Goal: Information Seeking & Learning: Learn about a topic

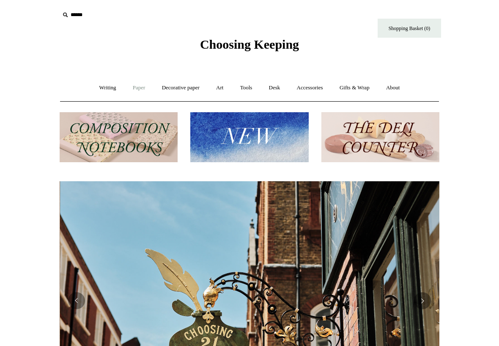
scroll to position [0, 380]
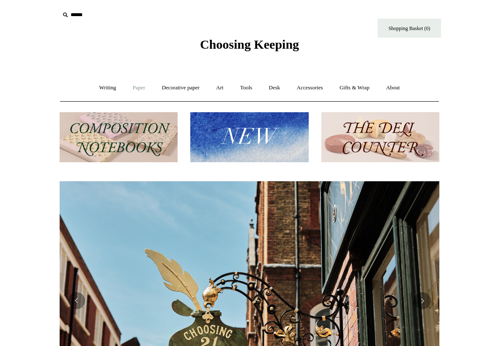
click at [136, 88] on link "Paper +" at bounding box center [139, 88] width 28 height 22
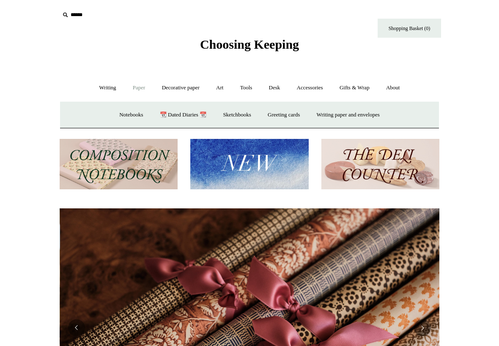
scroll to position [0, 760]
click at [105, 91] on link "Writing +" at bounding box center [108, 88] width 32 height 22
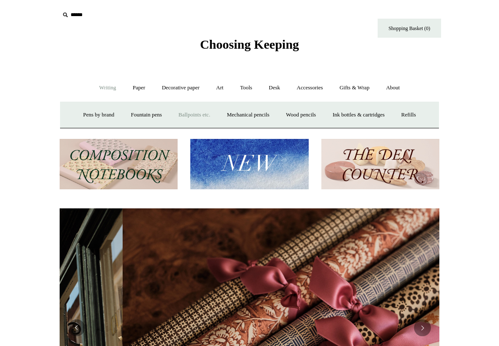
click at [209, 120] on link "Ballpoints etc. +" at bounding box center [194, 115] width 47 height 22
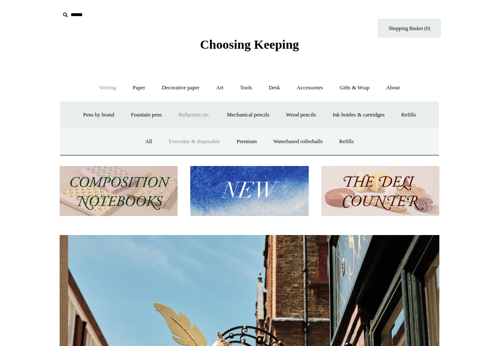
scroll to position [0, 380]
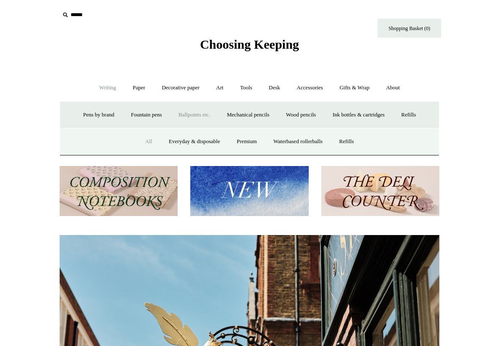
click at [138, 142] on link "All" at bounding box center [149, 141] width 22 height 22
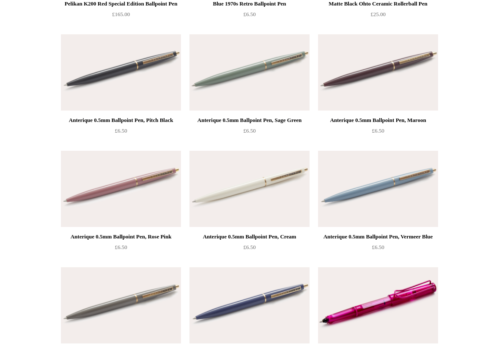
scroll to position [3570, 0]
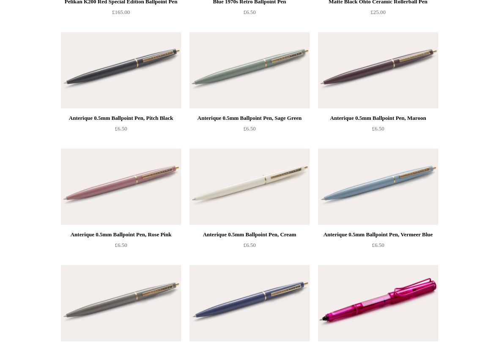
click at [241, 61] on img at bounding box center [250, 70] width 120 height 76
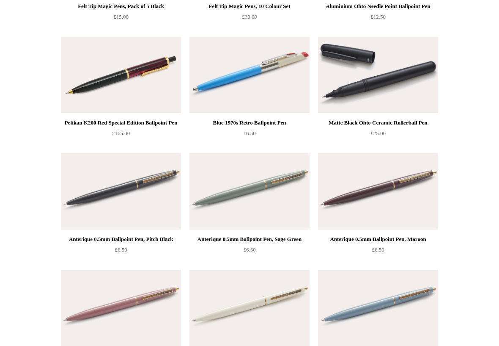
scroll to position [3445, 0]
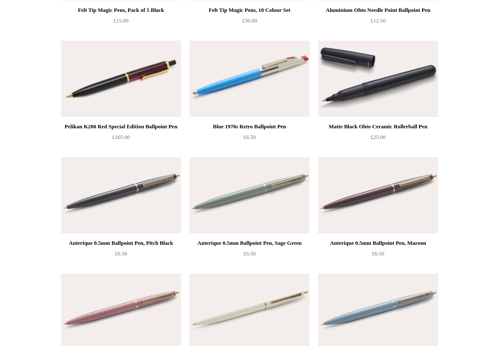
click at [250, 81] on img at bounding box center [250, 79] width 120 height 76
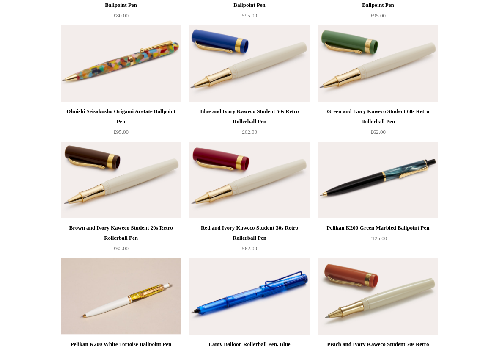
scroll to position [2530, 0]
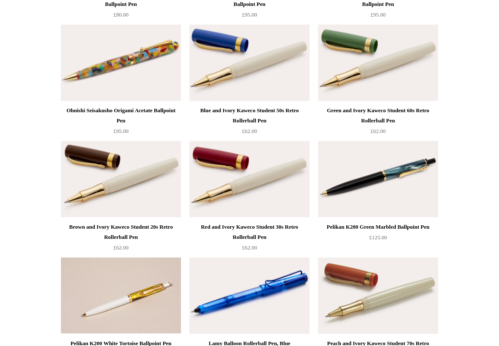
click at [131, 71] on img at bounding box center [121, 63] width 120 height 76
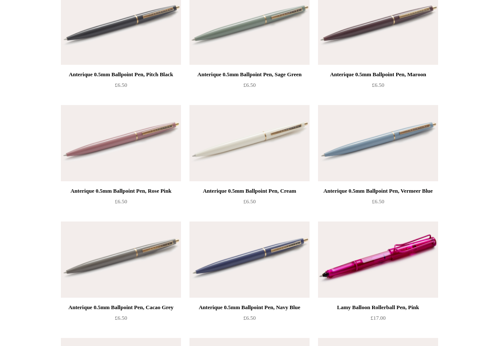
scroll to position [3614, 0]
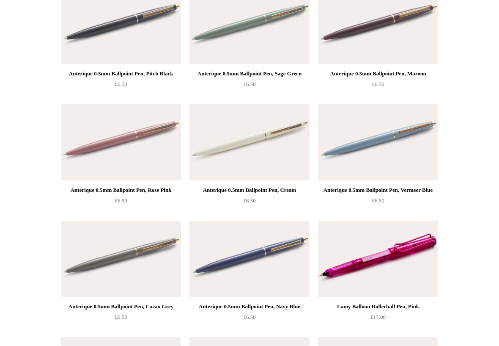
click at [105, 153] on img at bounding box center [121, 142] width 120 height 76
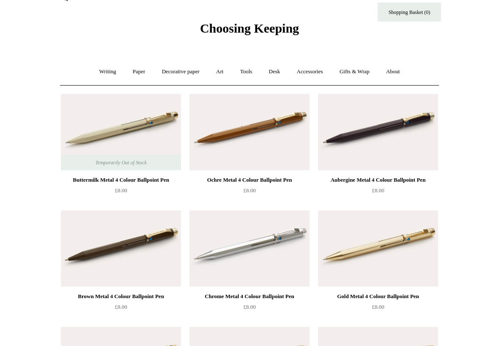
scroll to position [17, 0]
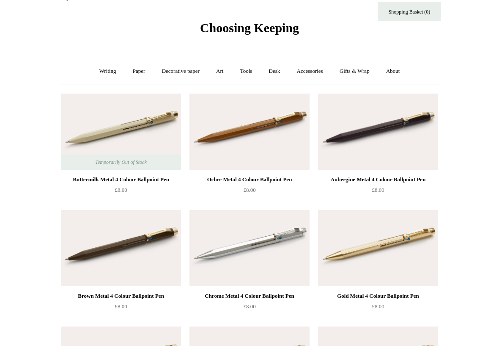
click at [401, 138] on img at bounding box center [378, 132] width 120 height 76
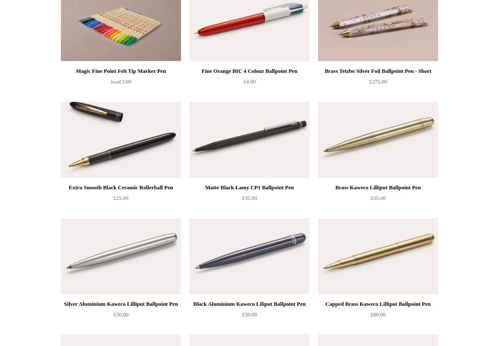
scroll to position [1882, 0]
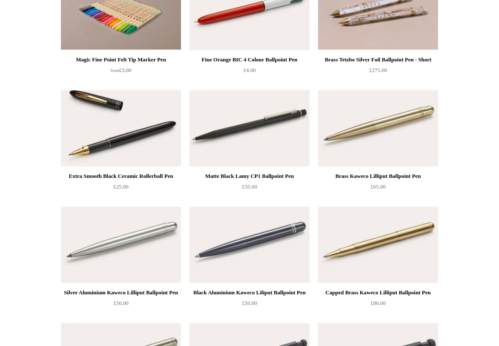
click at [260, 140] on img at bounding box center [250, 128] width 120 height 76
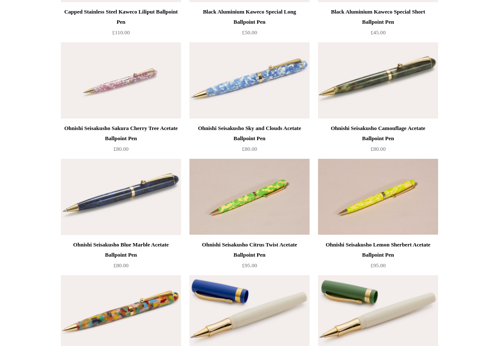
scroll to position [2279, 0]
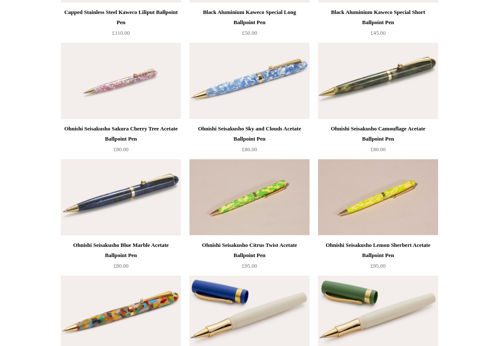
click at [381, 99] on img at bounding box center [378, 81] width 120 height 76
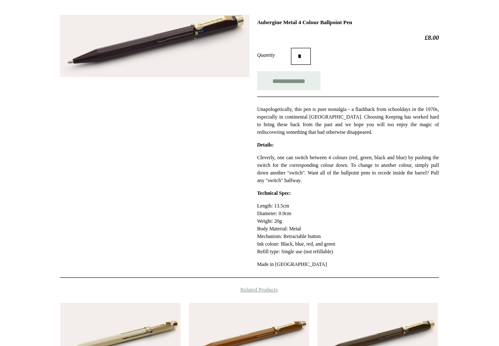
scroll to position [243, 0]
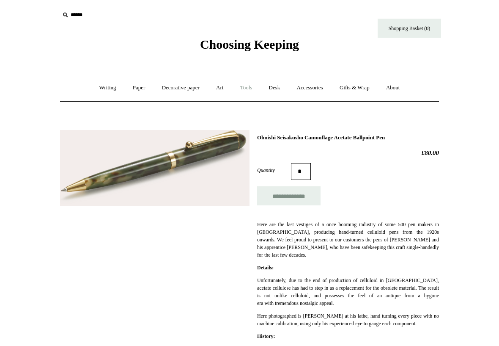
click at [243, 87] on link "Tools +" at bounding box center [247, 88] width 28 height 22
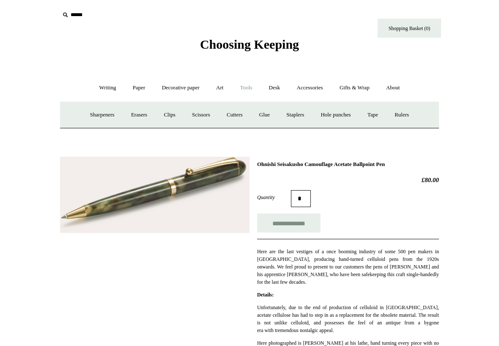
click at [243, 87] on link "Tools -" at bounding box center [247, 88] width 28 height 22
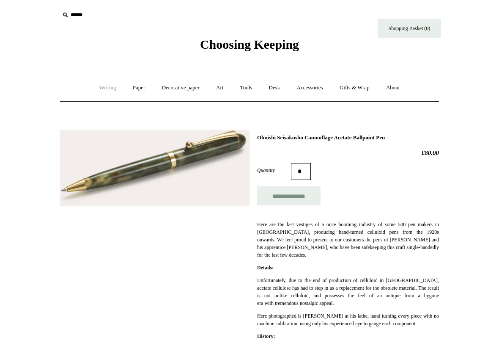
click at [98, 88] on link "Writing +" at bounding box center [108, 88] width 32 height 22
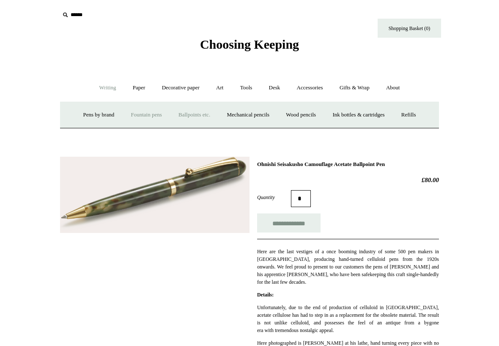
click at [146, 115] on link "Fountain pens +" at bounding box center [146, 115] width 46 height 22
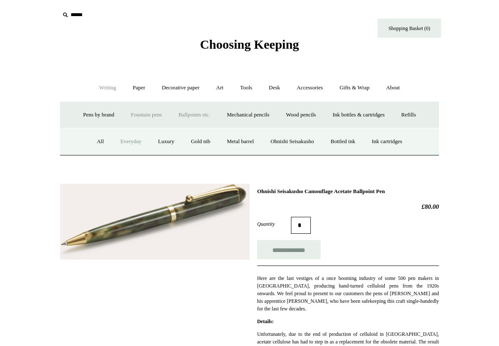
click at [118, 142] on link "Everyday" at bounding box center [131, 141] width 36 height 22
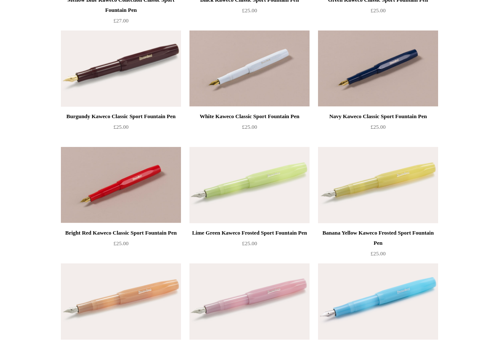
scroll to position [299, 0]
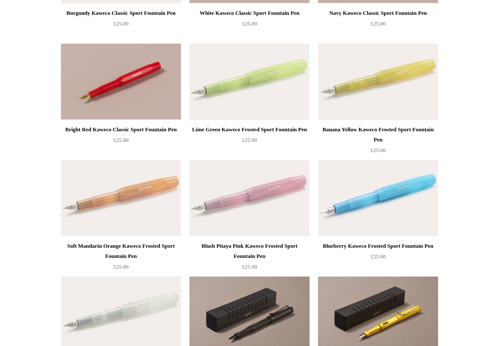
click at [113, 210] on img at bounding box center [121, 198] width 120 height 76
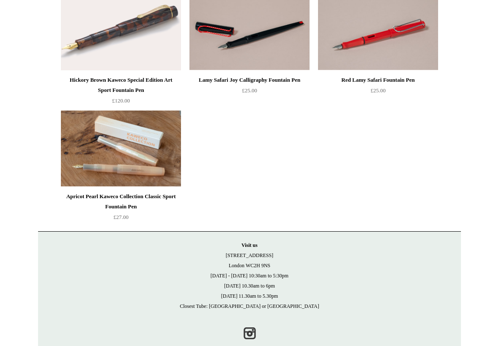
scroll to position [932, 0]
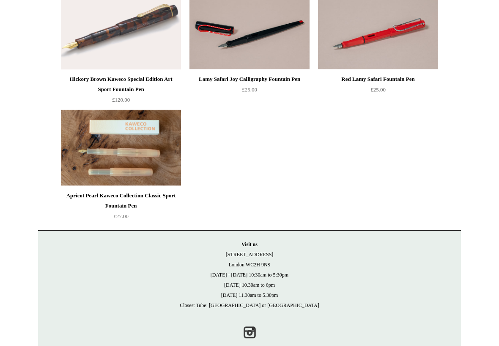
click at [97, 133] on img at bounding box center [121, 148] width 120 height 76
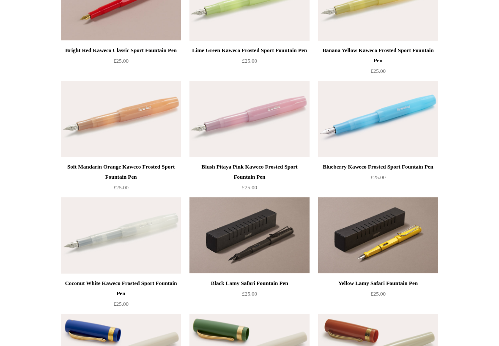
scroll to position [378, 0]
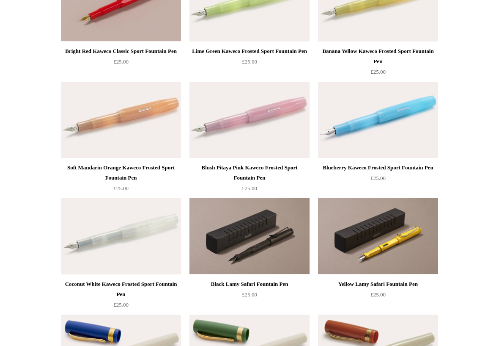
click at [97, 131] on img at bounding box center [121, 120] width 120 height 76
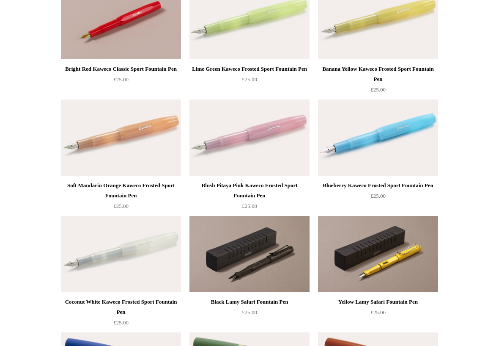
scroll to position [504, 0]
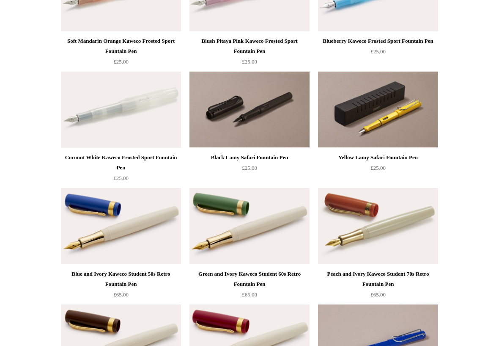
click at [286, 127] on img at bounding box center [250, 110] width 120 height 76
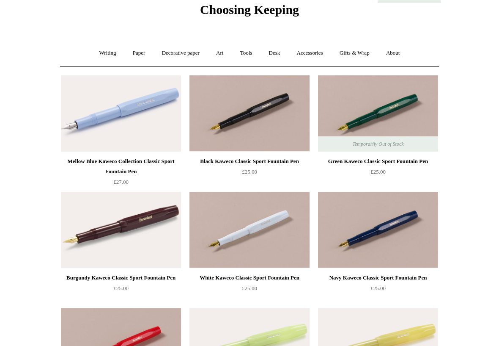
scroll to position [0, 0]
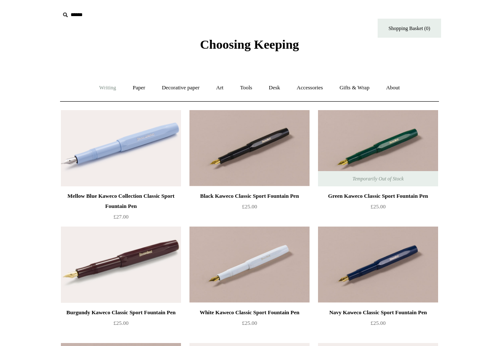
click at [102, 86] on link "Writing +" at bounding box center [108, 88] width 32 height 22
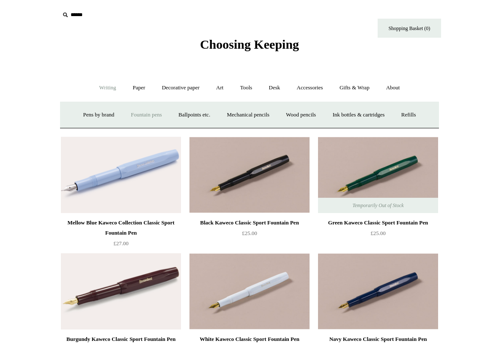
click at [145, 115] on link "Fountain pens +" at bounding box center [146, 115] width 46 height 22
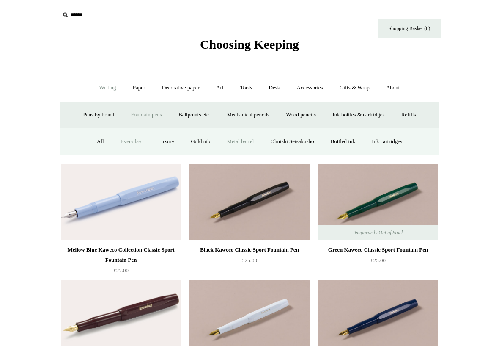
click at [234, 143] on link "Metal barrel" at bounding box center [241, 141] width 42 height 22
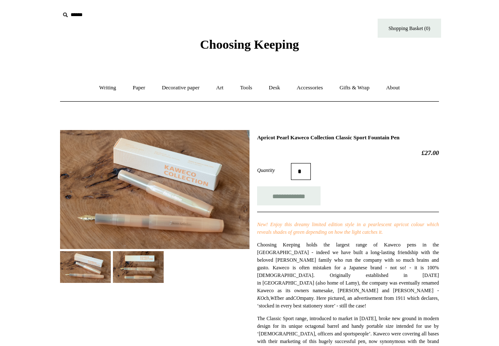
click at [140, 264] on img at bounding box center [138, 267] width 51 height 32
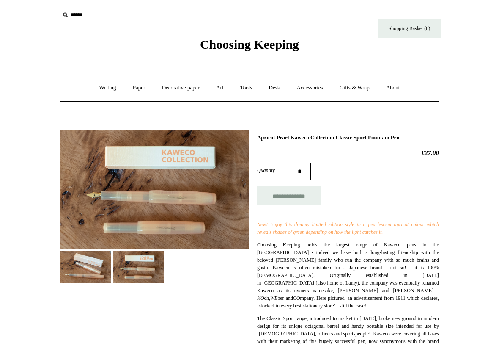
click at [105, 269] on img at bounding box center [85, 267] width 51 height 32
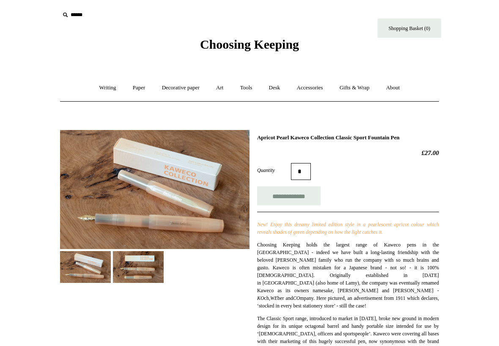
click at [135, 266] on img at bounding box center [138, 267] width 51 height 32
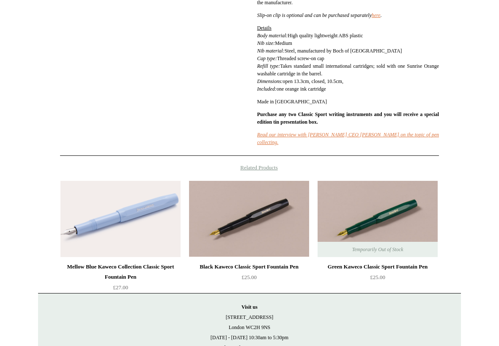
scroll to position [541, 0]
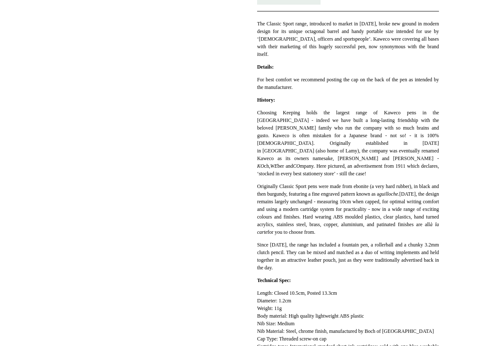
scroll to position [164, 0]
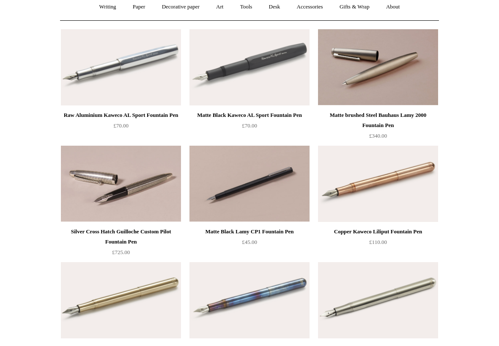
scroll to position [127, 0]
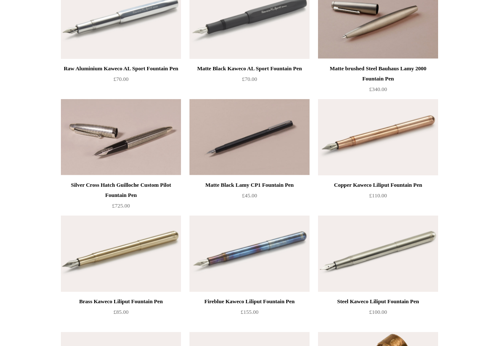
click at [372, 157] on img at bounding box center [378, 137] width 120 height 76
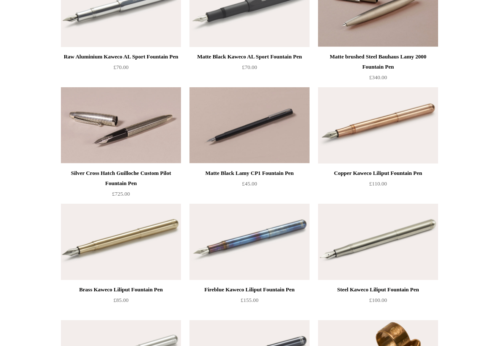
scroll to position [138, 0]
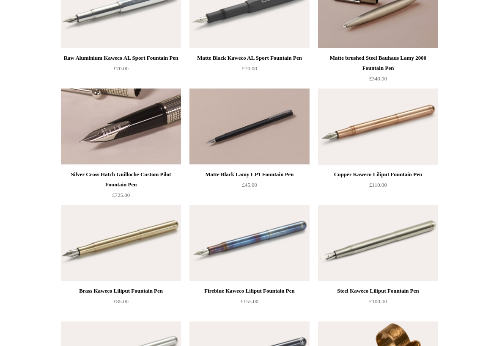
click at [135, 150] on img at bounding box center [121, 126] width 120 height 76
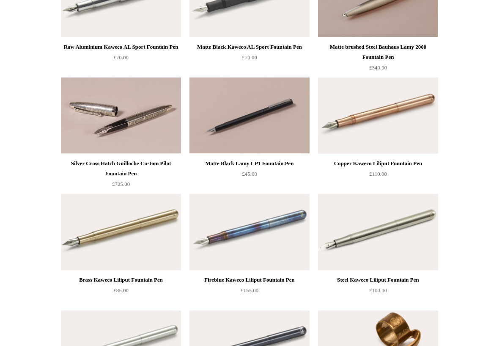
scroll to position [0, 0]
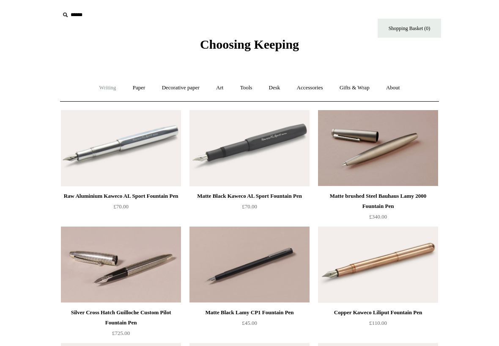
click at [108, 88] on link "Writing +" at bounding box center [108, 88] width 32 height 22
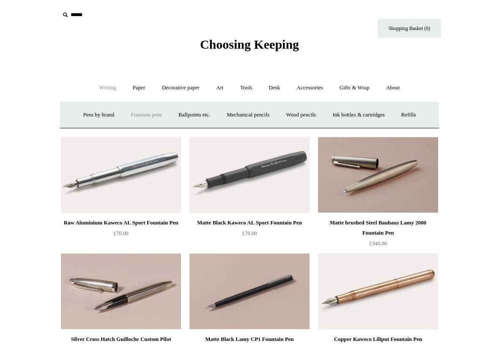
click at [149, 116] on link "Fountain pens +" at bounding box center [146, 115] width 46 height 22
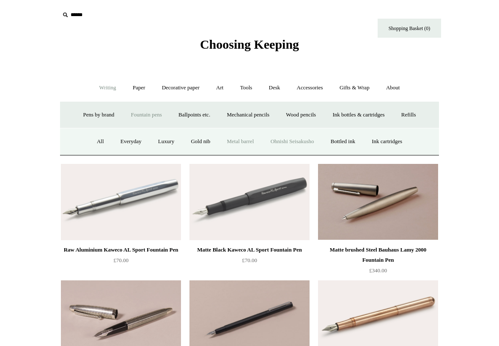
click at [283, 141] on link "Ohnishi Seisakusho" at bounding box center [292, 141] width 59 height 22
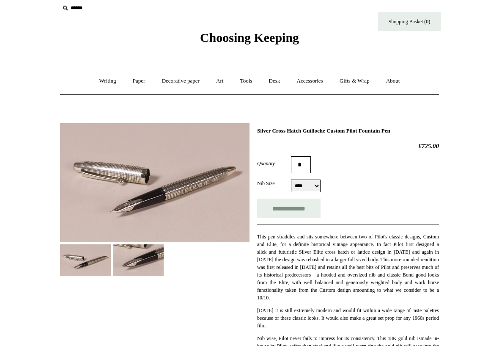
scroll to position [8, 0]
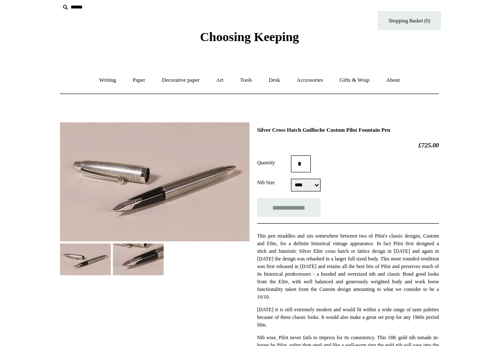
click at [141, 262] on img at bounding box center [138, 259] width 51 height 32
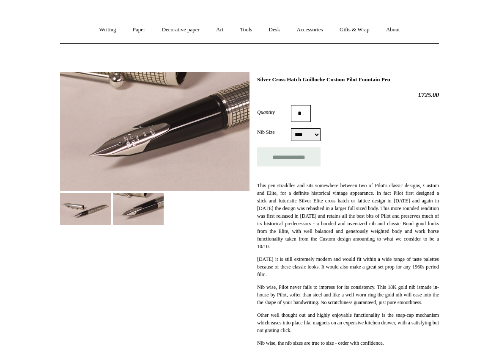
scroll to position [0, 0]
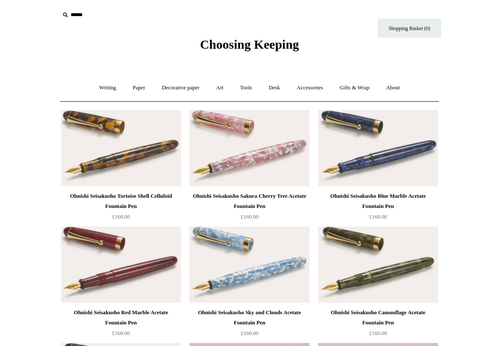
click at [241, 163] on img at bounding box center [250, 148] width 120 height 76
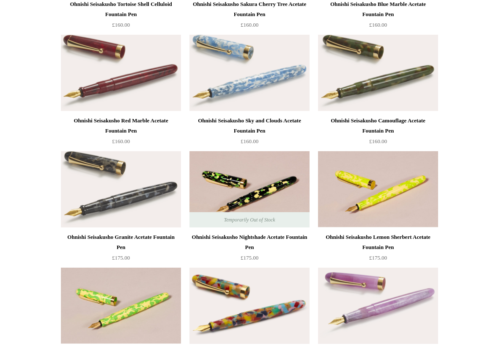
scroll to position [280, 0]
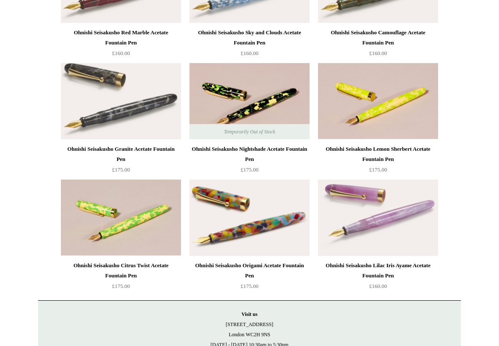
click at [232, 240] on img at bounding box center [250, 217] width 120 height 76
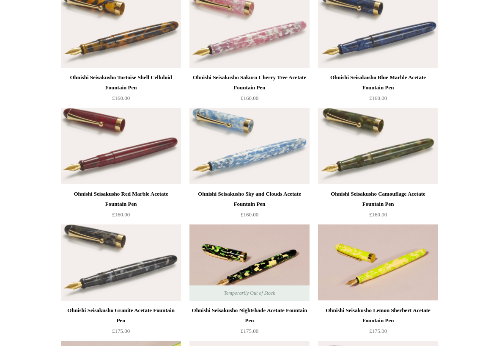
scroll to position [0, 0]
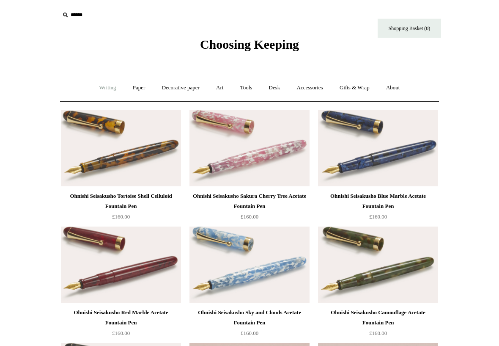
click at [102, 88] on link "Writing +" at bounding box center [108, 88] width 32 height 22
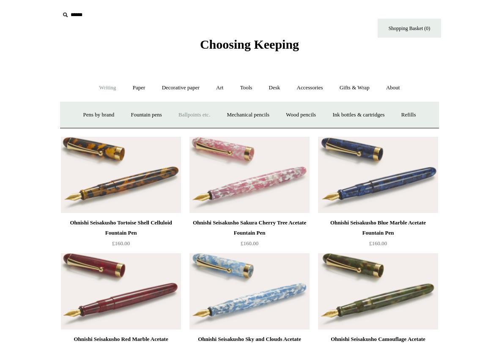
click at [197, 116] on link "Ballpoints etc. +" at bounding box center [194, 115] width 47 height 22
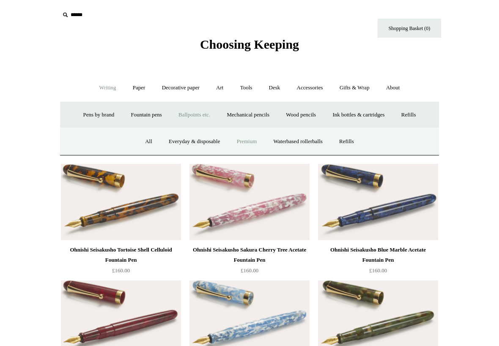
click at [244, 142] on link "Premium" at bounding box center [247, 141] width 36 height 22
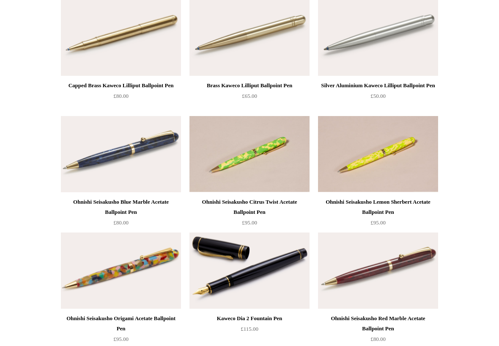
scroll to position [599, 0]
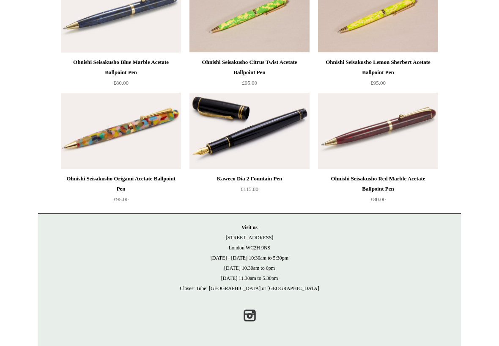
click at [125, 134] on img at bounding box center [121, 131] width 120 height 76
click at [243, 143] on img at bounding box center [250, 131] width 120 height 76
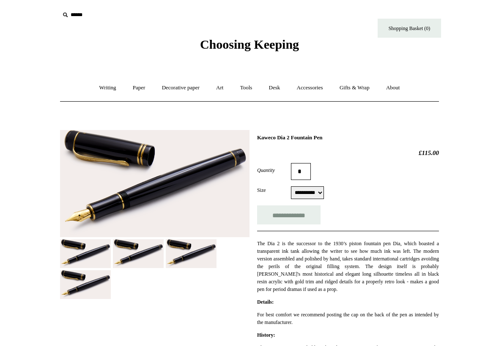
click at [146, 255] on img at bounding box center [138, 253] width 51 height 29
click at [210, 257] on img at bounding box center [191, 253] width 51 height 29
click at [308, 195] on select "**********" at bounding box center [307, 192] width 33 height 13
click at [291, 187] on select "**********" at bounding box center [307, 192] width 33 height 13
click at [291, 293] on p "The Dia 2 is the successor to the 1930’s piston fountain pen Dia, which boasted…" at bounding box center [348, 266] width 182 height 53
